Goal: Task Accomplishment & Management: Manage account settings

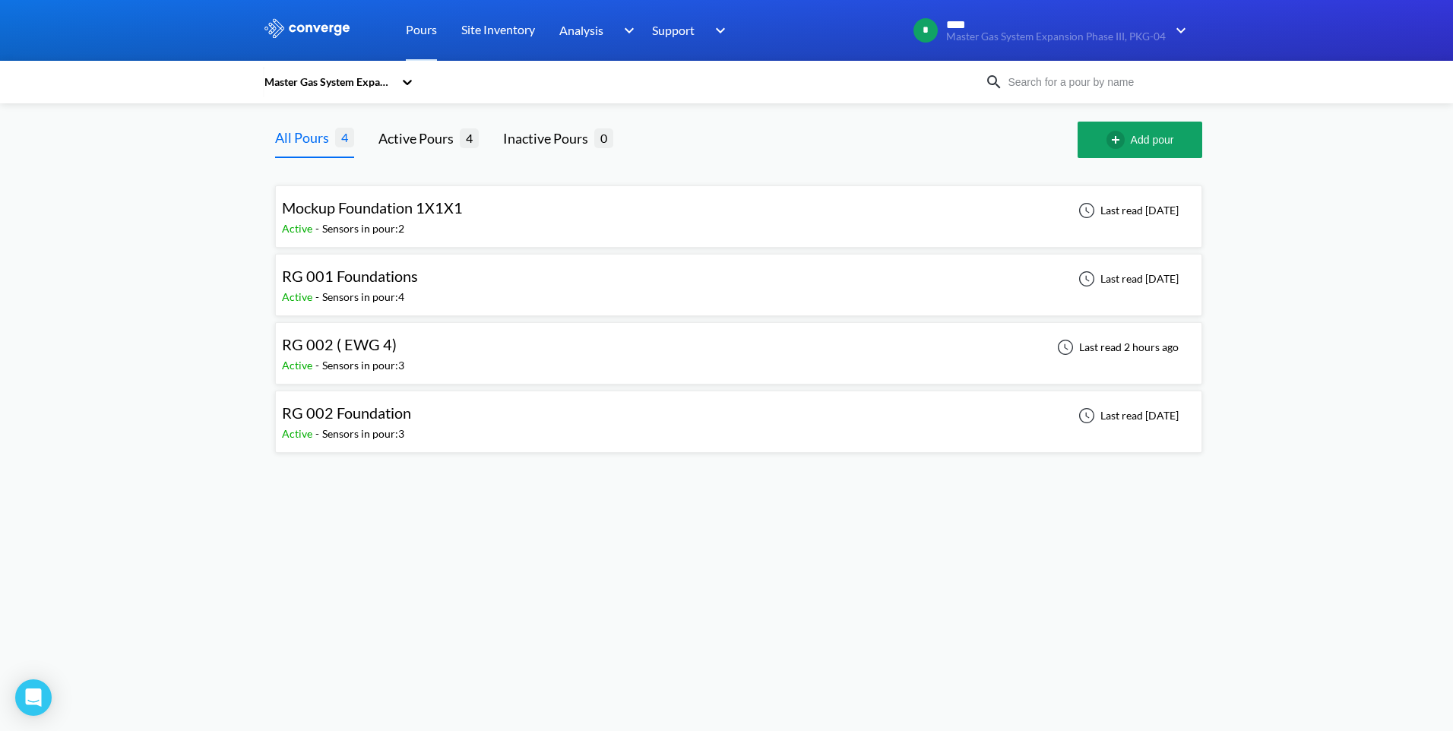
click at [496, 360] on div "RG 002 ( EWG 4) Active - Sensors in pour: 3 Last read 2 hours ago" at bounding box center [739, 353] width 914 height 49
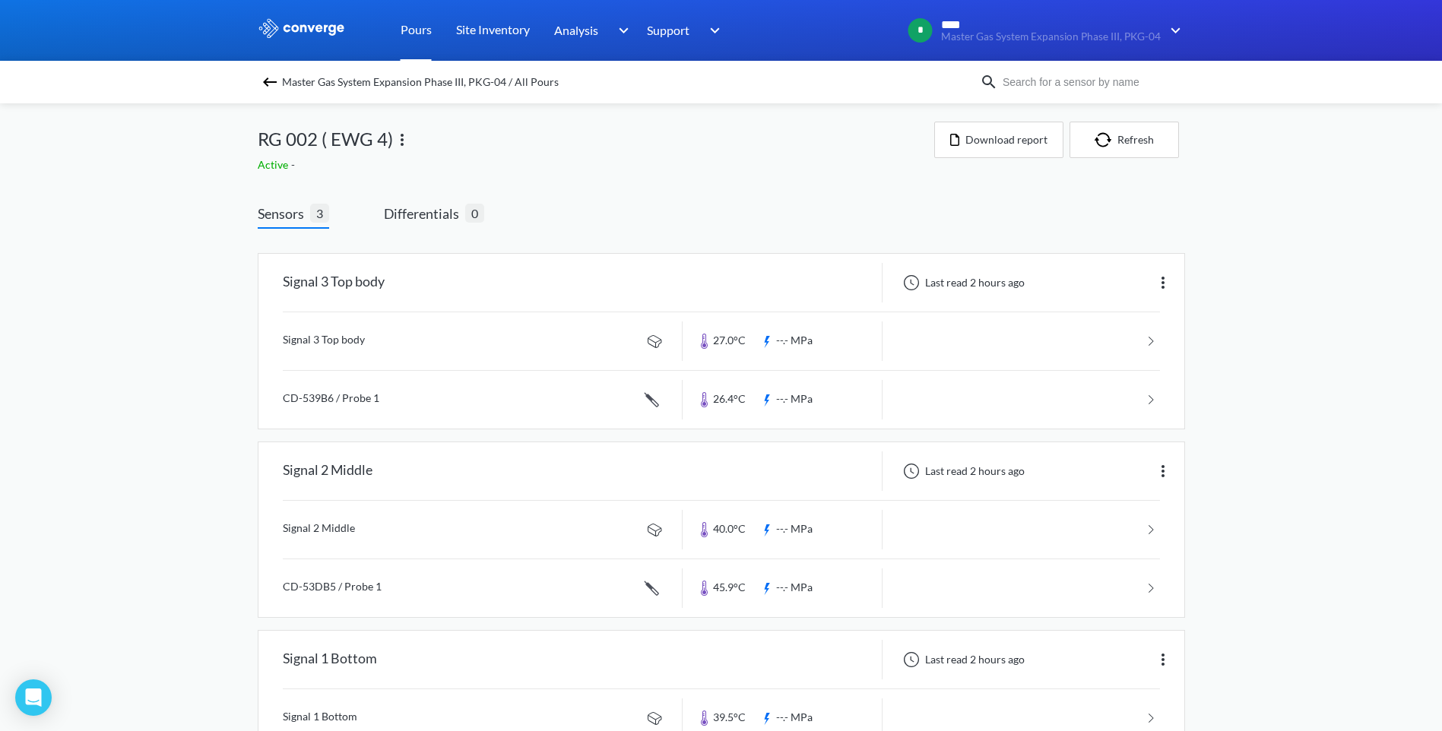
click at [421, 31] on link "Pours" at bounding box center [416, 30] width 31 height 61
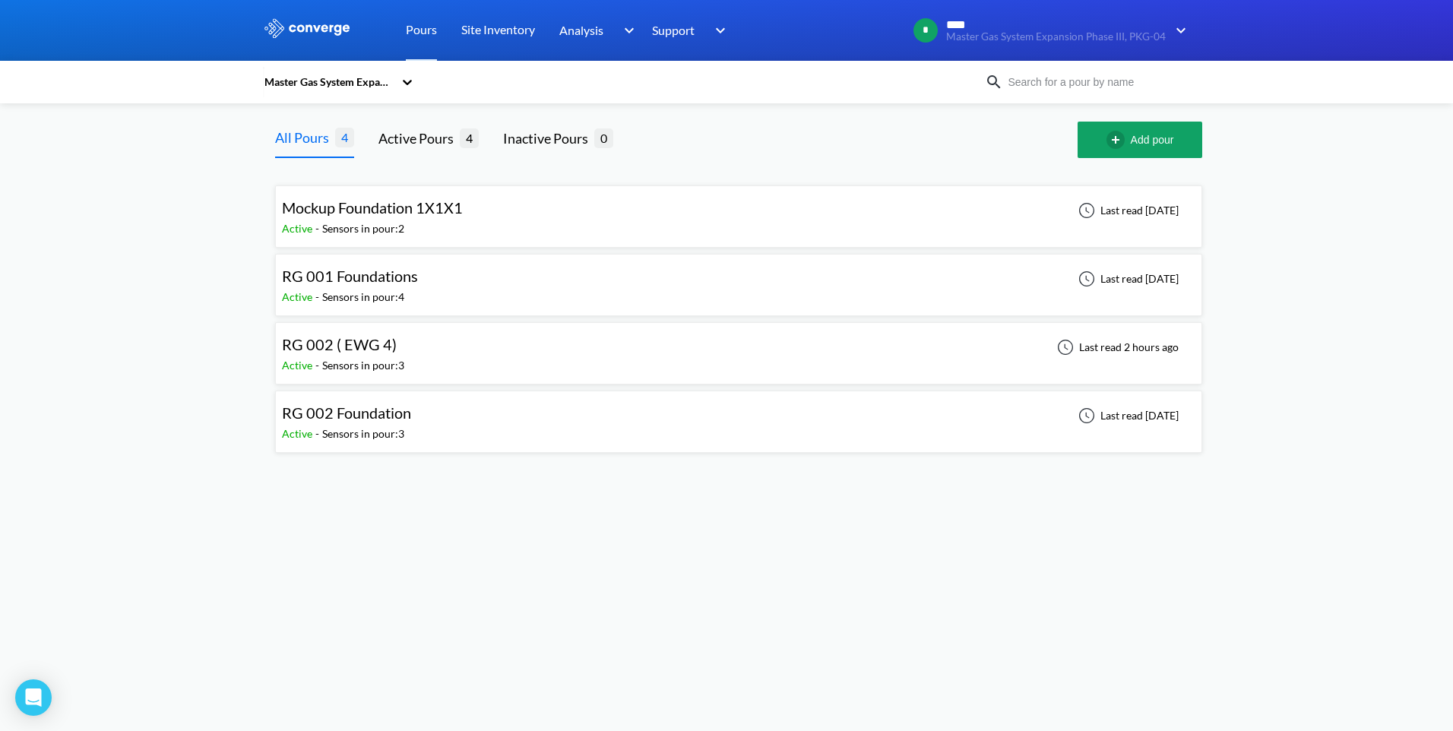
click at [376, 337] on span "RG 002 ( EWG 4)" at bounding box center [339, 344] width 115 height 18
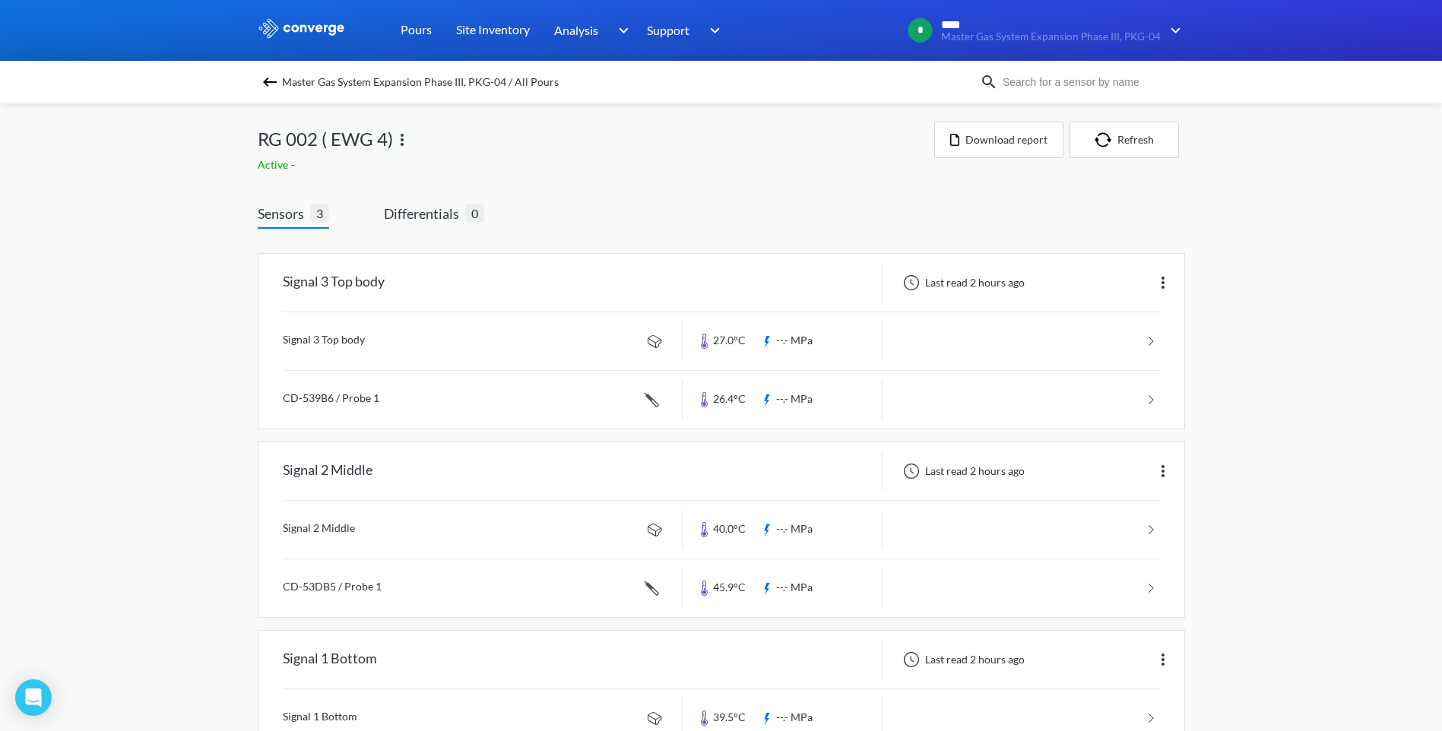
click at [401, 140] on img at bounding box center [402, 140] width 18 height 18
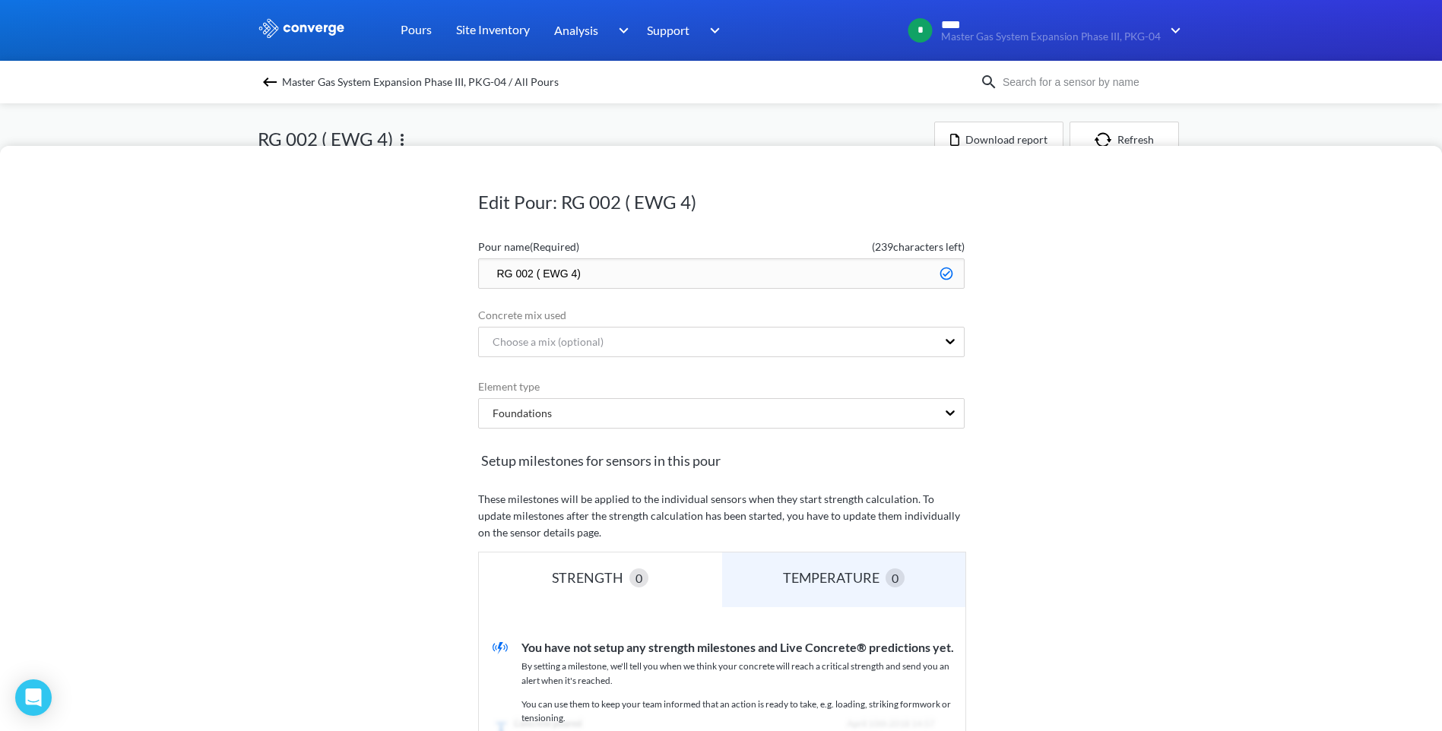
click at [632, 272] on input "RG 002 ( EWG 4)" at bounding box center [721, 273] width 486 height 30
click at [943, 340] on icon at bounding box center [950, 341] width 15 height 15
click at [1019, 330] on div "Edit Pour: RG 002 ( EWG 4) Pour name (Required) ( 239 characters left) RG 002 (…" at bounding box center [721, 438] width 1442 height 585
click at [1092, 453] on div "Edit Pour: RG 002 ( EWG 4) Pour name (Required) ( 239 characters left) RG 002 (…" at bounding box center [721, 438] width 1442 height 585
click at [600, 126] on div "Edit Pour: RG 002 ( EWG 4) Pour name (Required) ( 239 characters left) RG 002 (…" at bounding box center [721, 365] width 1442 height 731
